Goal: Task Accomplishment & Management: Use online tool/utility

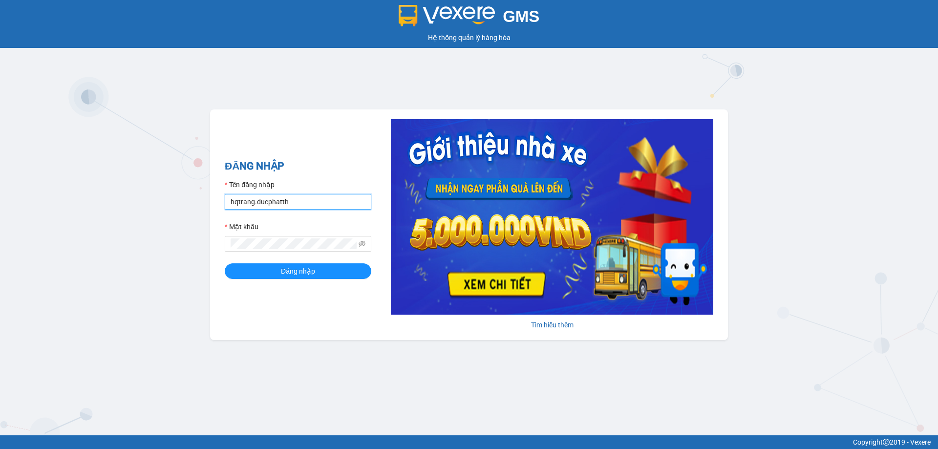
click at [297, 205] on input "hqtrang.ducphatth" at bounding box center [298, 202] width 147 height 16
type input "mdthu.ducphatth"
click at [315, 276] on button "Đăng nhập" at bounding box center [298, 271] width 147 height 16
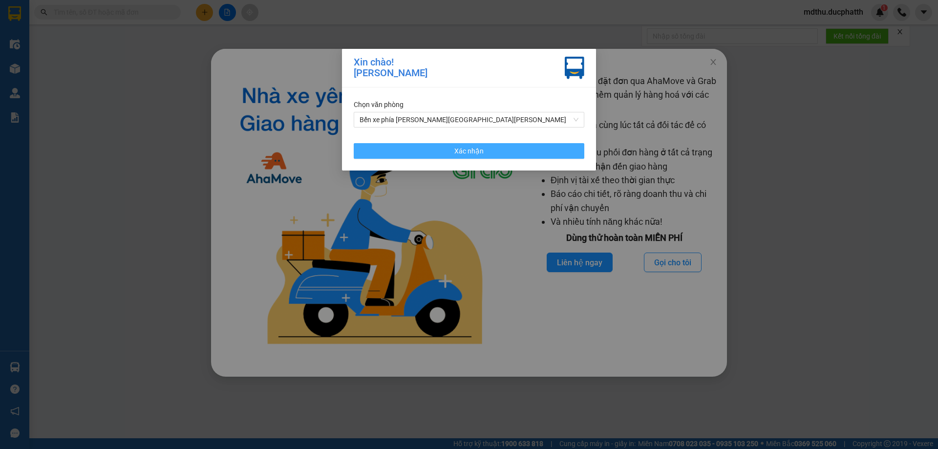
click at [493, 154] on button "Xác nhận" at bounding box center [469, 151] width 231 height 16
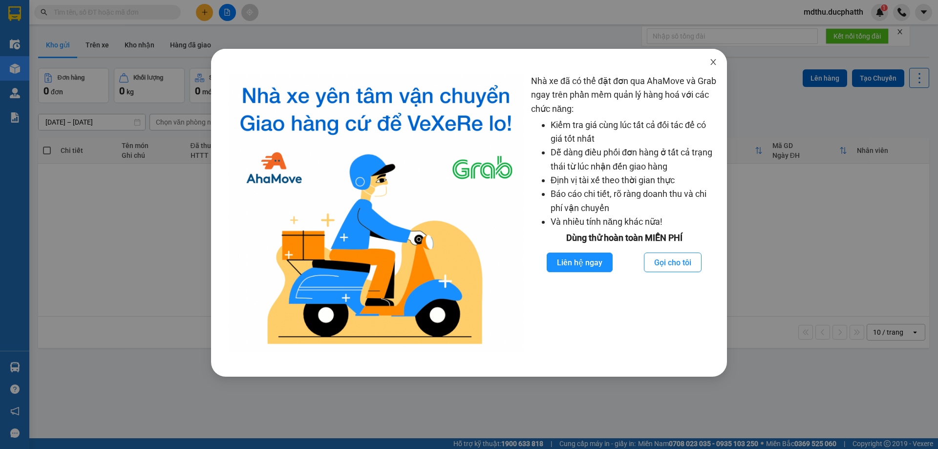
click at [712, 64] on icon "close" at bounding box center [712, 62] width 5 height 6
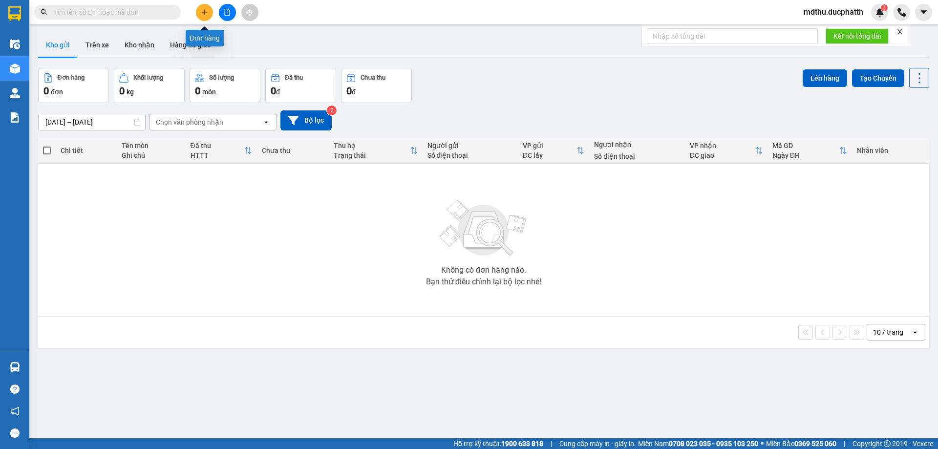
click at [228, 8] on button at bounding box center [227, 12] width 17 height 17
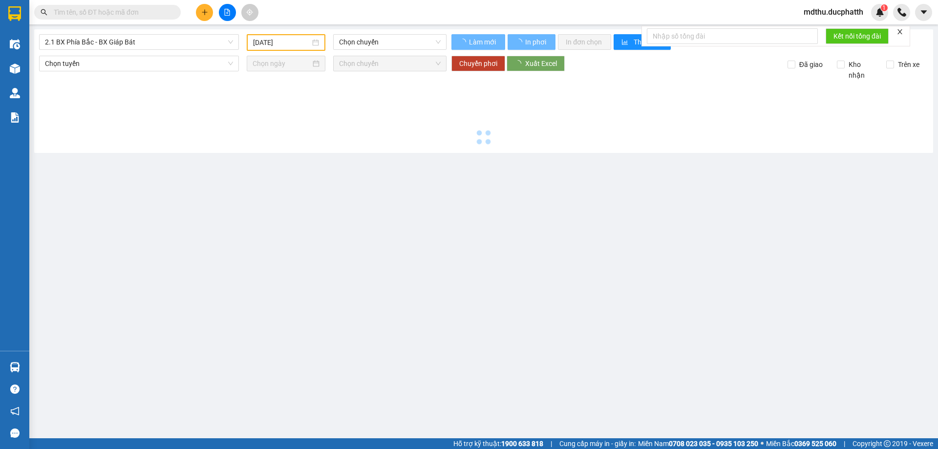
type input "14/09/2025"
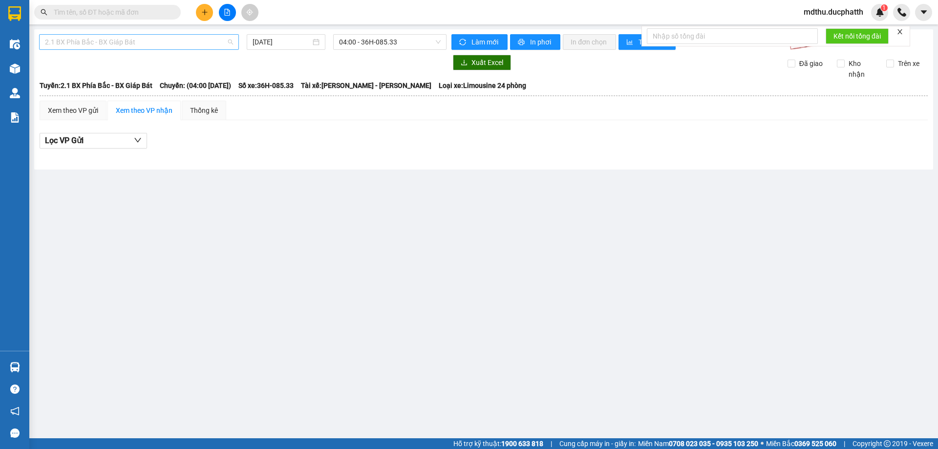
click at [158, 42] on span "2.1 BX Phía Bắc - BX Giáp Bát" at bounding box center [139, 42] width 188 height 15
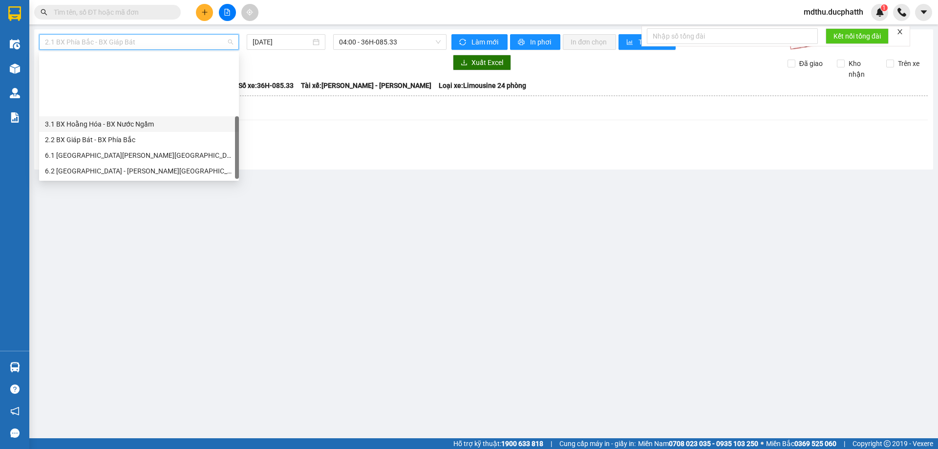
scroll to position [78, 0]
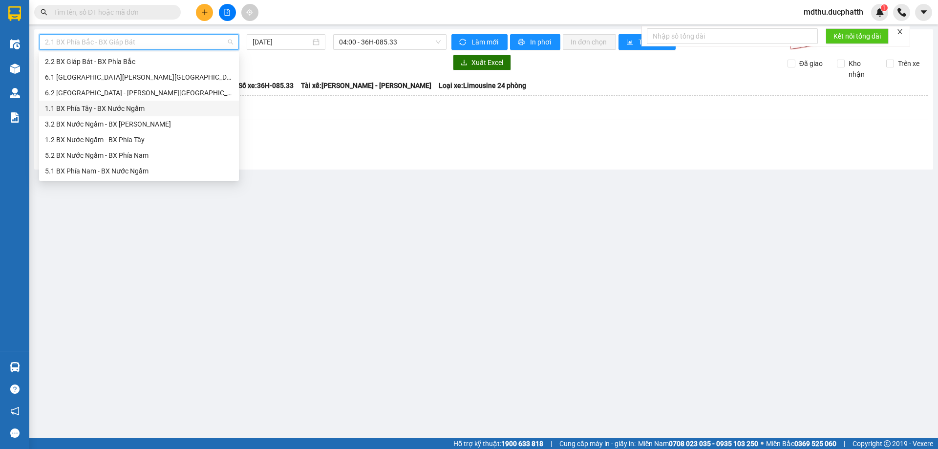
click at [114, 108] on div "1.1 BX Phía Tây - BX Nước Ngầm" at bounding box center [139, 108] width 188 height 11
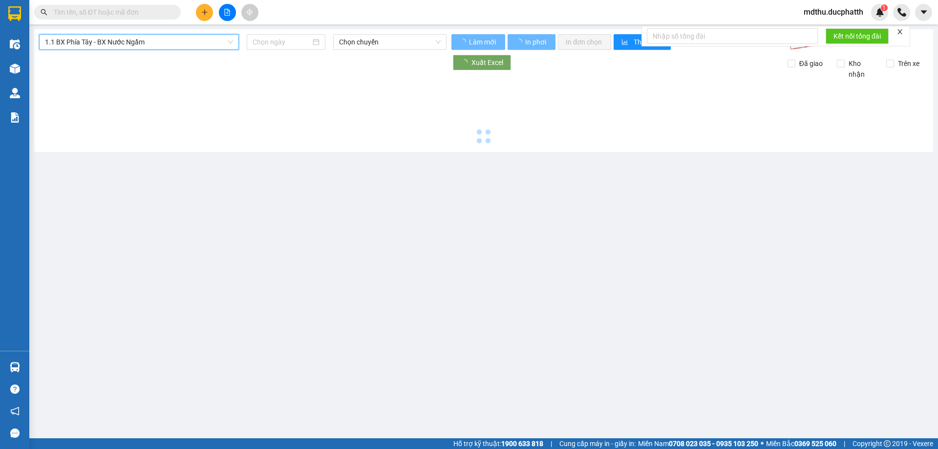
type input "14/09/2025"
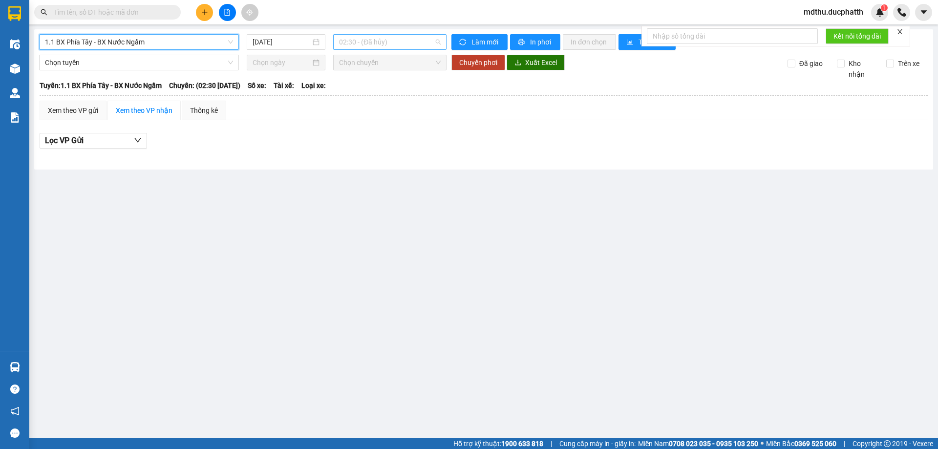
click at [370, 40] on span "02:30 - (Đã hủy)" at bounding box center [390, 42] width 102 height 15
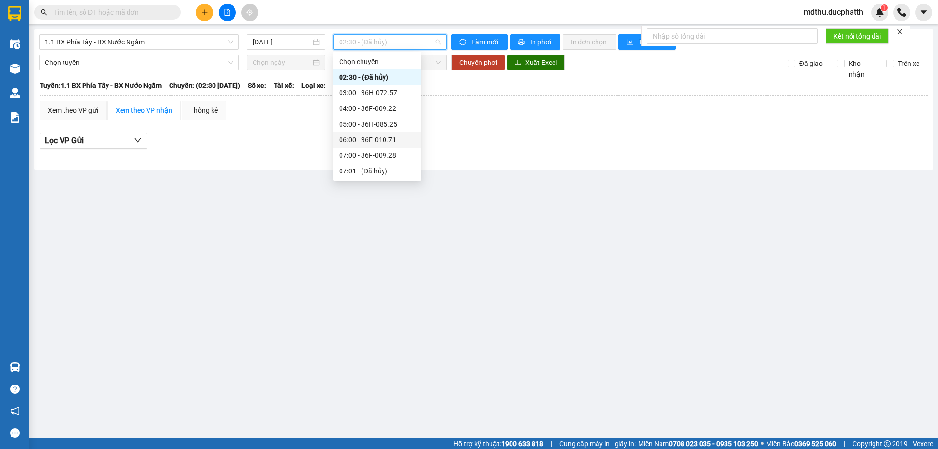
scroll to position [49, 0]
click at [380, 136] on div "08:00 - 36H-026.66" at bounding box center [377, 137] width 76 height 11
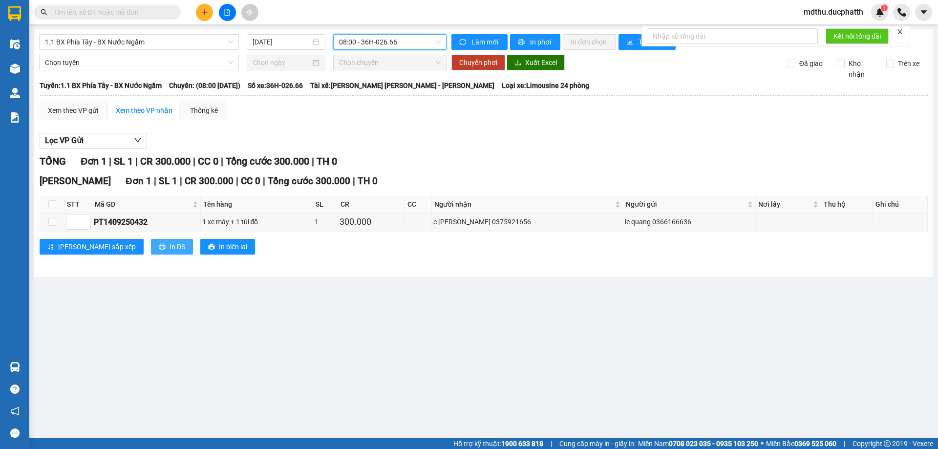
click at [169, 249] on span "In DS" at bounding box center [177, 246] width 16 height 11
drag, startPoint x: 82, startPoint y: 12, endPoint x: 92, endPoint y: 11, distance: 9.8
click at [82, 12] on input "text" at bounding box center [111, 12] width 115 height 11
